Goal: Task Accomplishment & Management: Manage account settings

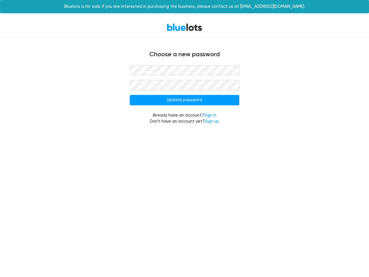
click at [185, 100] on input "Update password" at bounding box center [185, 100] width 110 height 10
